Goal: Find specific page/section: Find specific page/section

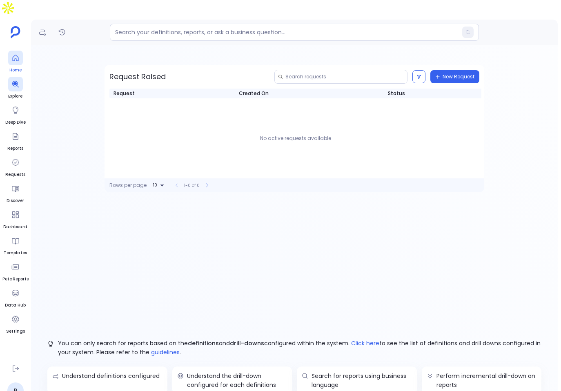
click at [12, 54] on icon at bounding box center [15, 58] width 8 height 8
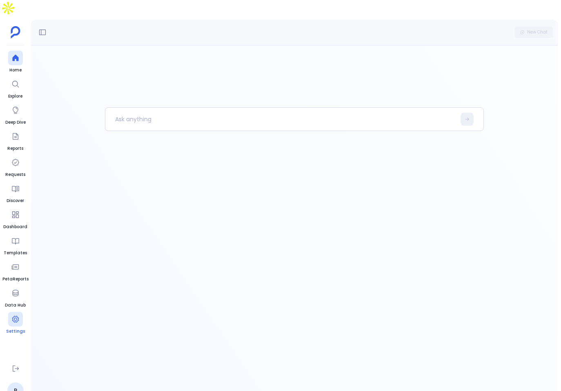
click at [18, 316] on icon at bounding box center [15, 319] width 7 height 7
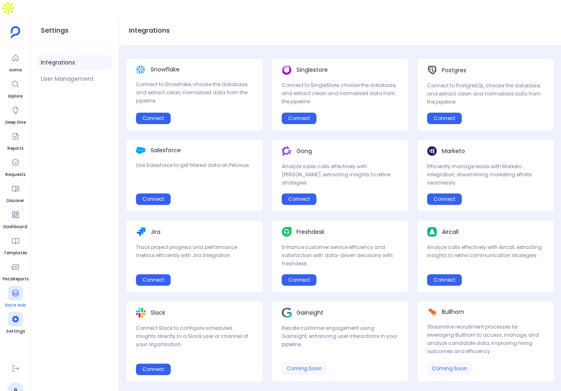
click at [7, 286] on link "Data Hub" at bounding box center [15, 297] width 21 height 23
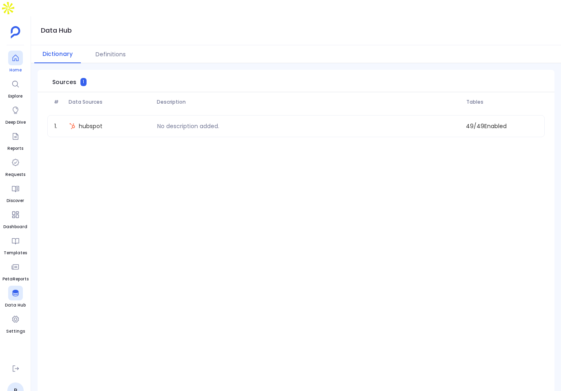
click at [10, 51] on div at bounding box center [15, 58] width 15 height 15
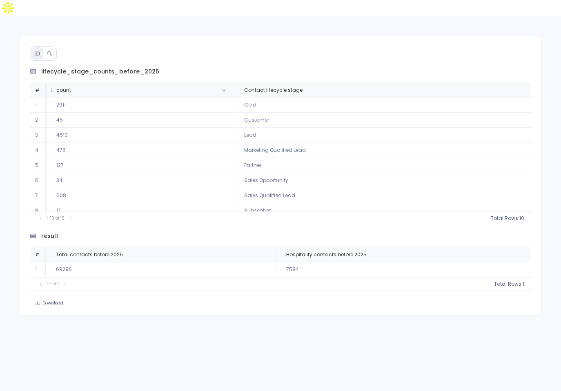
click at [138, 87] on span "count" at bounding box center [139, 90] width 179 height 7
click at [504, 215] on span "count :" at bounding box center [501, 218] width 17 height 7
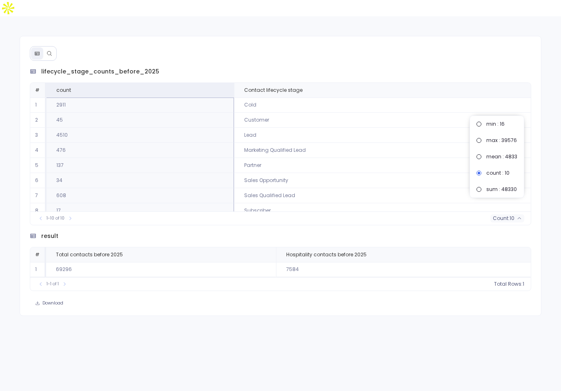
click at [314, 212] on div "1-10 of 10 count : 10" at bounding box center [280, 218] width 501 height 13
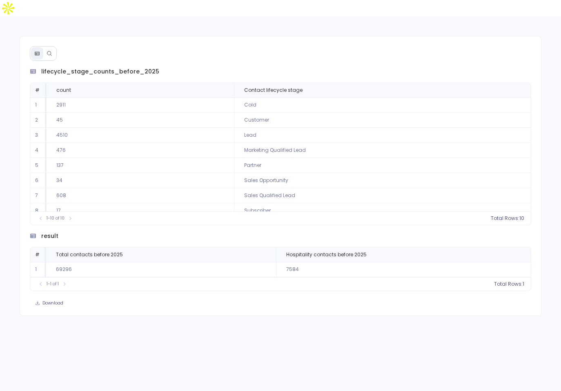
scroll to position [37, 0]
click at [418, 196] on td "Warm" at bounding box center [382, 203] width 297 height 15
click at [53, 47] on button at bounding box center [49, 53] width 12 height 12
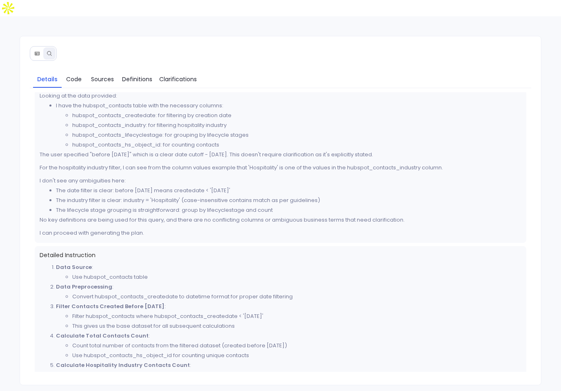
scroll to position [181, 0]
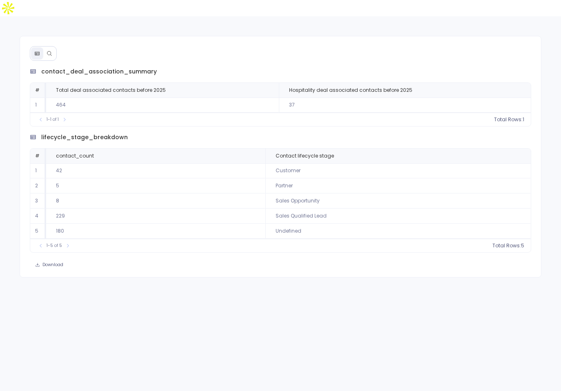
click at [74, 126] on div "1-5 of 5 Total Rows: 5" at bounding box center [280, 119] width 501 height 13
click at [98, 94] on span "contact_count" at bounding box center [122, 90] width 146 height 7
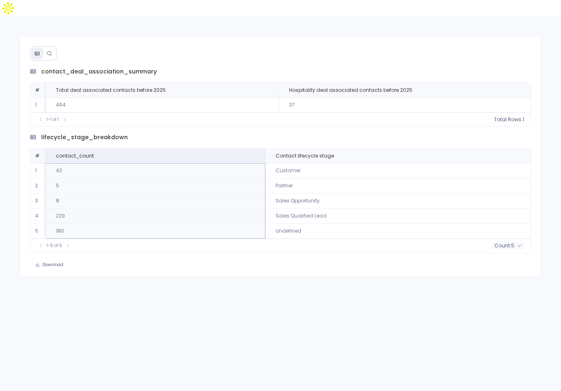
click at [53, 47] on button at bounding box center [49, 53] width 12 height 12
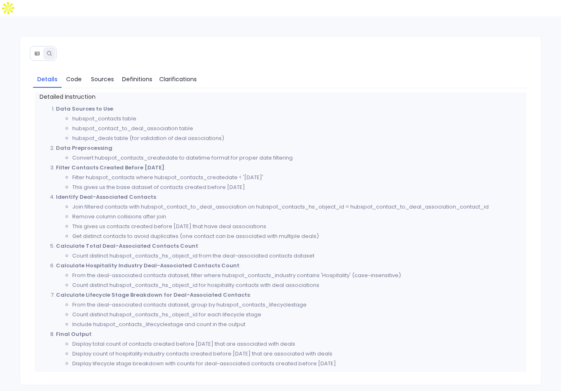
scroll to position [272, 0]
click at [43, 47] on button at bounding box center [49, 53] width 12 height 12
click at [40, 51] on icon at bounding box center [37, 54] width 6 height 6
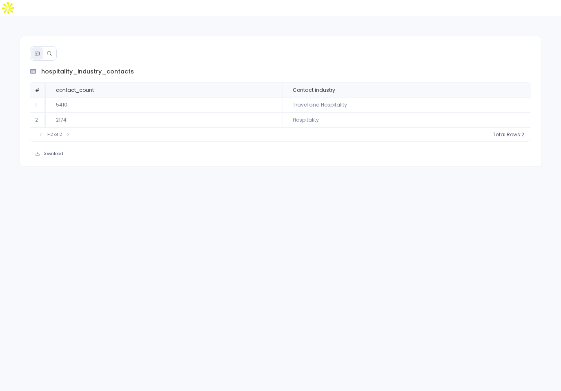
click at [50, 47] on button at bounding box center [49, 53] width 12 height 12
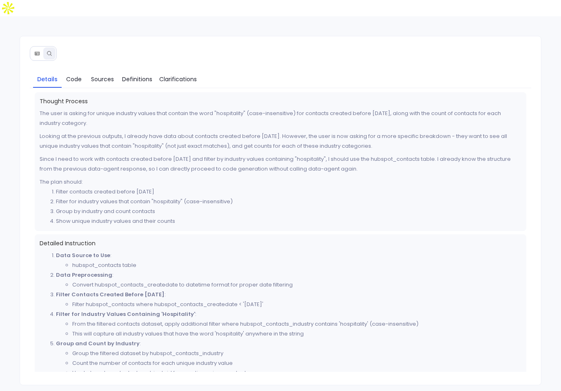
click at [27, 44] on div "Details Code Sources Definitions Clarifications Thought Process The user is ask…" at bounding box center [281, 211] width 522 height 350
click at [34, 47] on button at bounding box center [37, 53] width 12 height 12
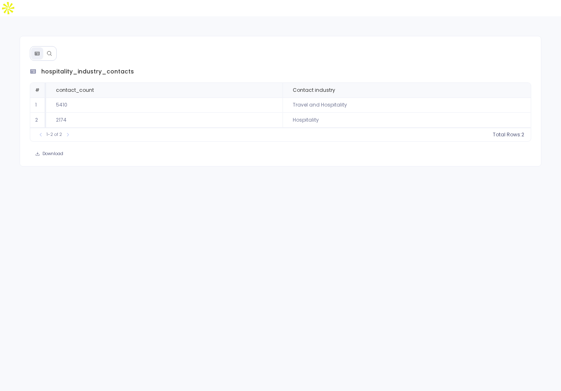
click at [133, 98] on td "5410" at bounding box center [164, 105] width 236 height 15
click at [139, 87] on span "contact_count" at bounding box center [163, 90] width 228 height 7
click at [520, 132] on icon at bounding box center [519, 134] width 5 height 5
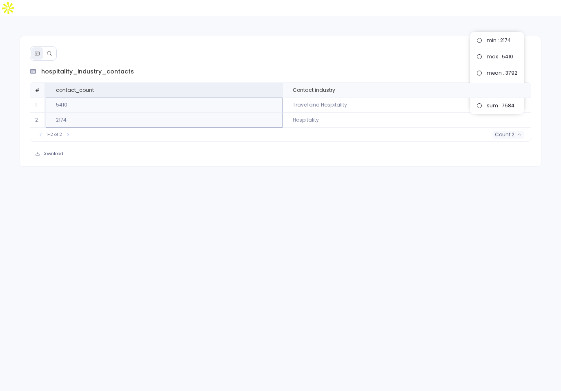
click at [459, 158] on div "hospitality_industry_contacts # contact_count Contact industry 1 5410 Travel an…" at bounding box center [280, 211] width 561 height 391
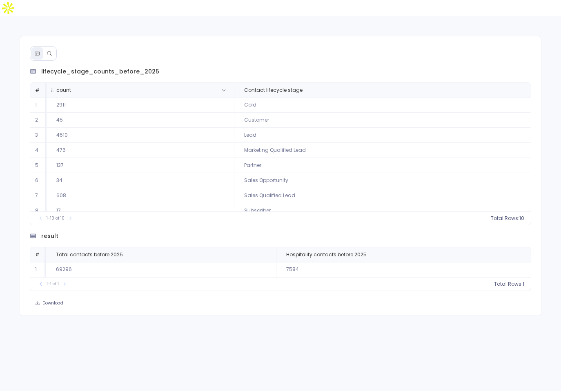
click at [182, 83] on th "count" at bounding box center [140, 90] width 187 height 15
